Goal: Task Accomplishment & Management: Use online tool/utility

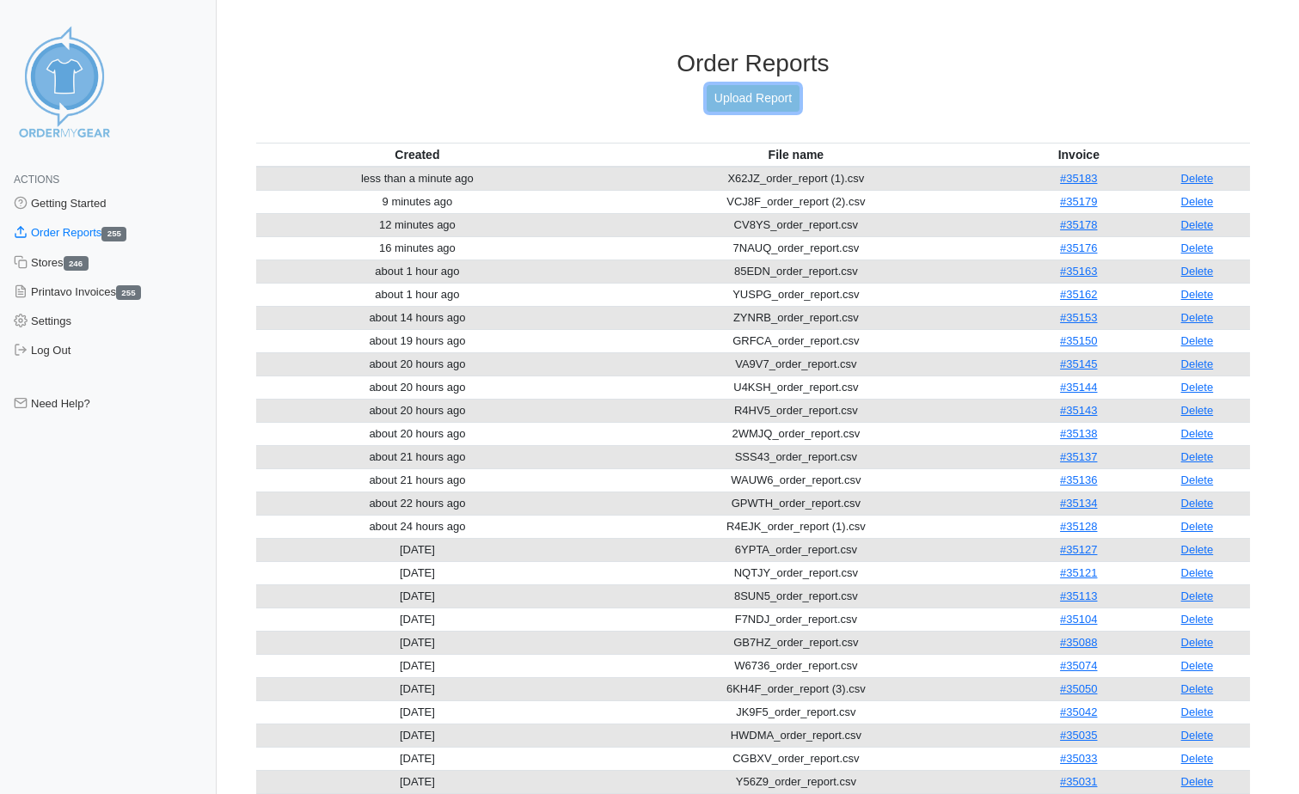
click at [715, 104] on link "Upload Report" at bounding box center [753, 98] width 93 height 27
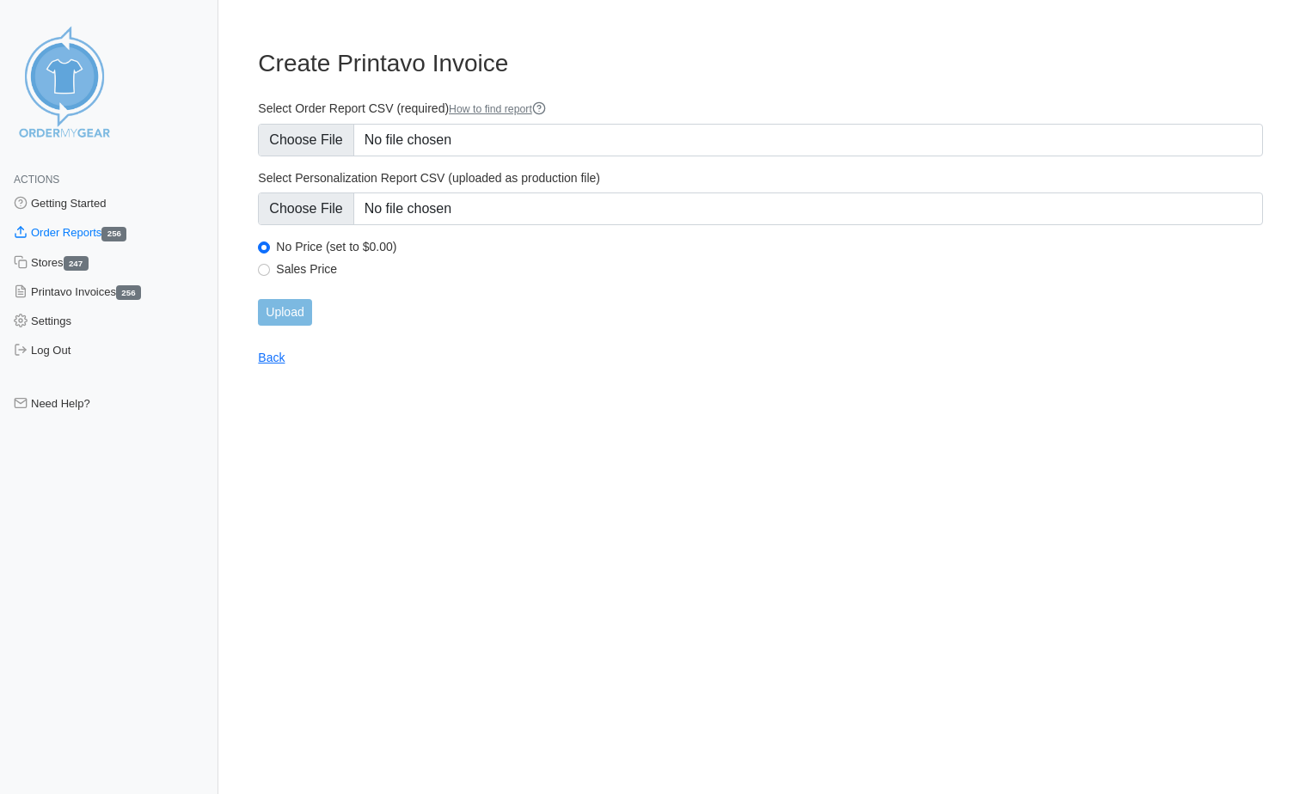
type input "C:\fakepath\KMDER_order_report.csv"
click at [290, 313] on input "Upload" at bounding box center [284, 312] width 53 height 27
